Goal: Transaction & Acquisition: Download file/media

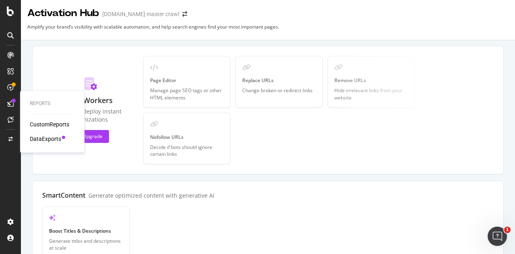
click at [42, 140] on div "DataExports" at bounding box center [45, 139] width 31 height 8
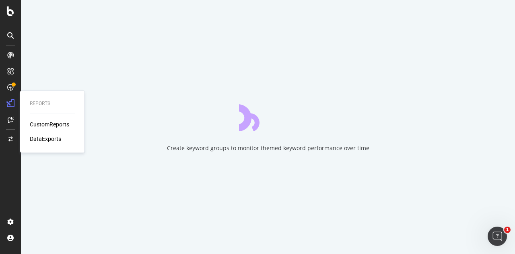
click at [42, 140] on div "DataExports" at bounding box center [45, 139] width 31 height 8
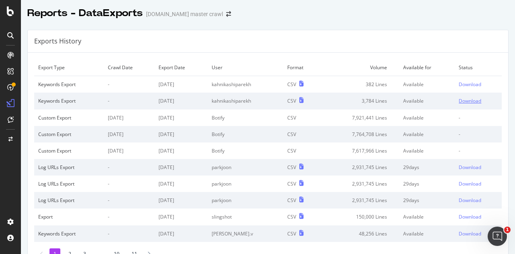
click at [461, 102] on div "Download" at bounding box center [470, 100] width 23 height 7
click at [461, 100] on div "Download" at bounding box center [470, 100] width 23 height 7
click at [460, 84] on div "Download" at bounding box center [470, 84] width 23 height 7
click at [288, 21] on div at bounding box center [268, 21] width 494 height 3
